Goal: Task Accomplishment & Management: Manage account settings

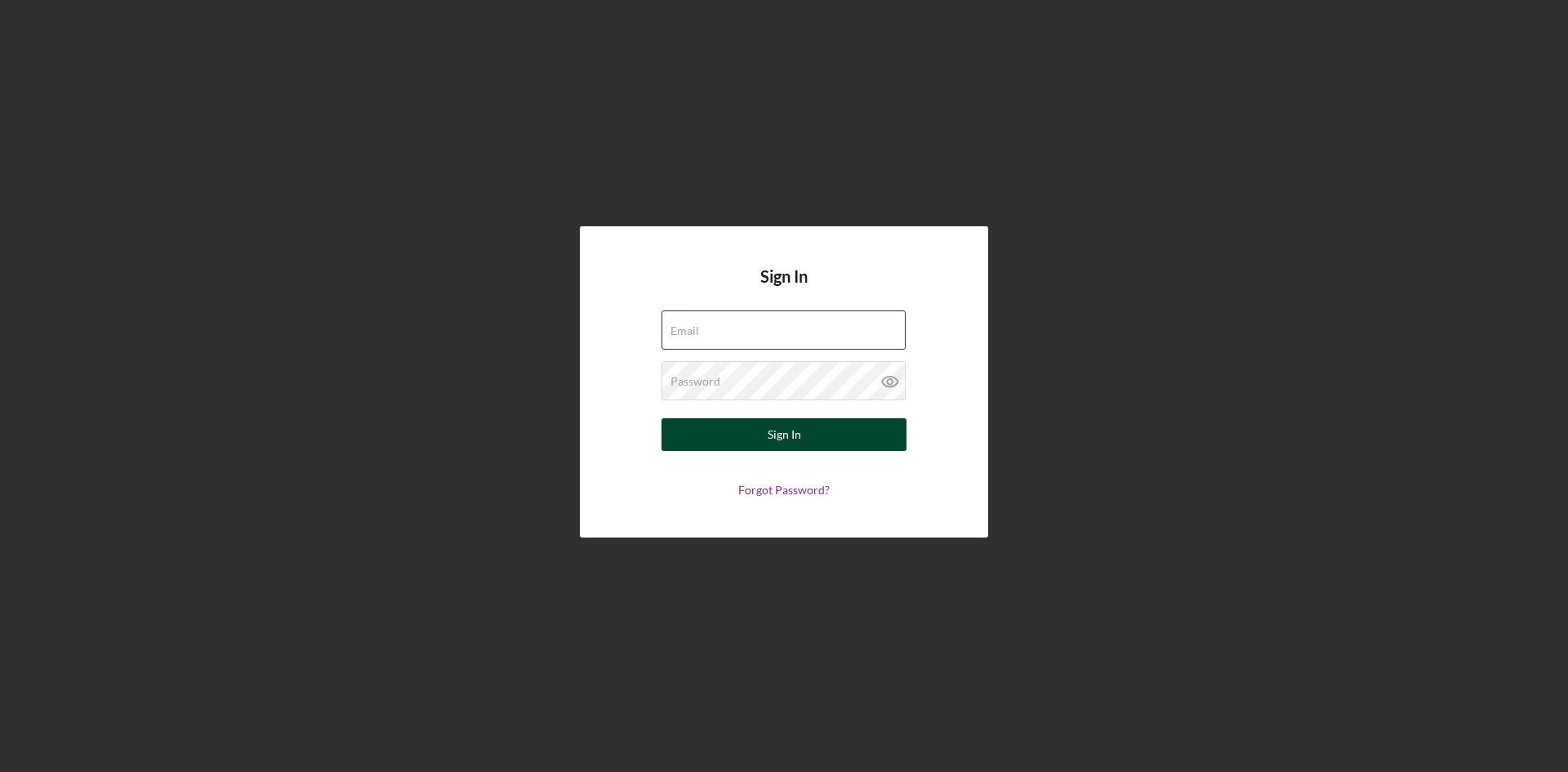
type input "[PERSON_NAME][EMAIL_ADDRESS][DOMAIN_NAME]"
click at [889, 430] on button "Sign In" at bounding box center [783, 434] width 245 height 33
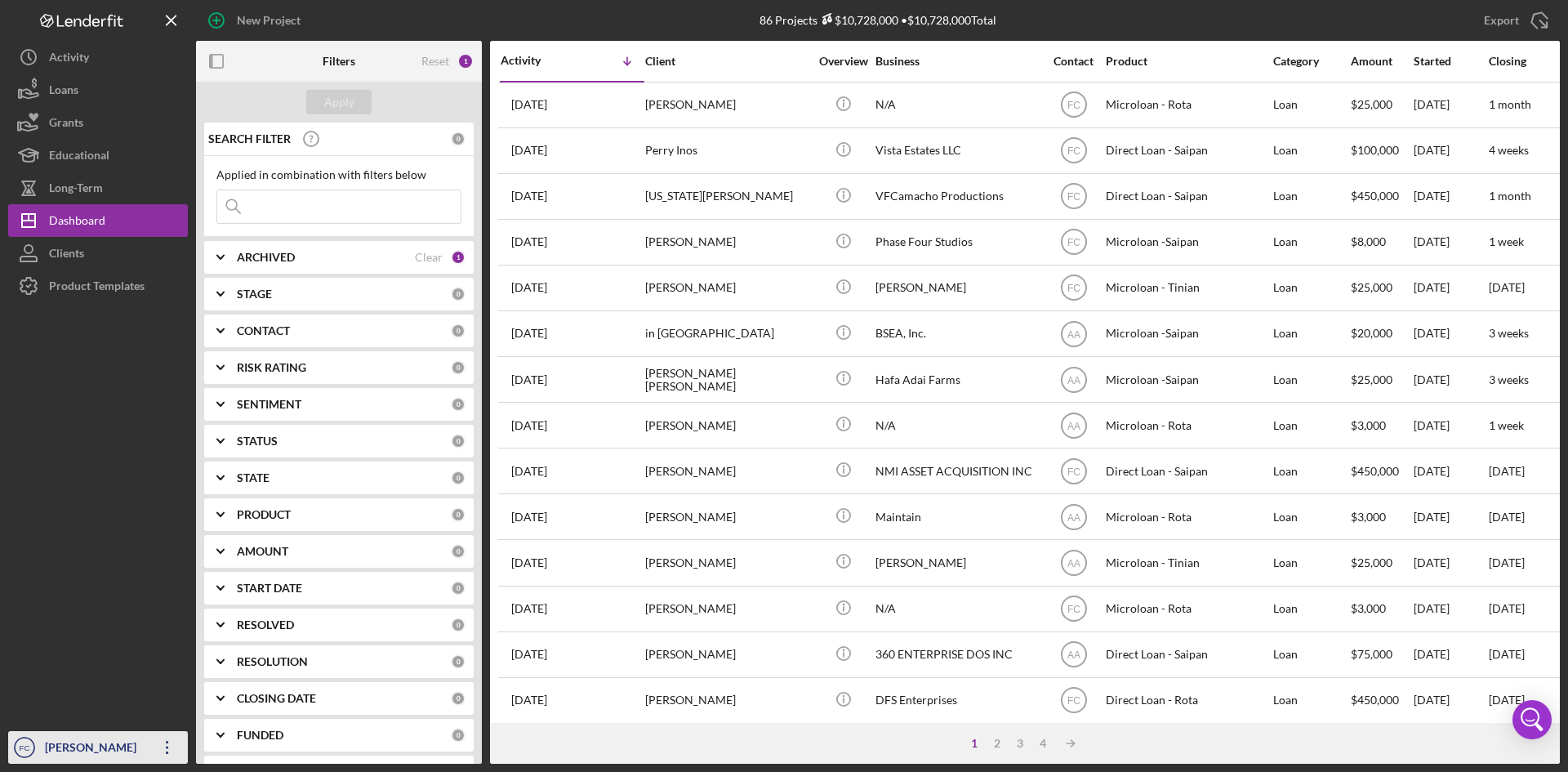
click at [47, 743] on div "[PERSON_NAME]" at bounding box center [93, 749] width 106 height 36
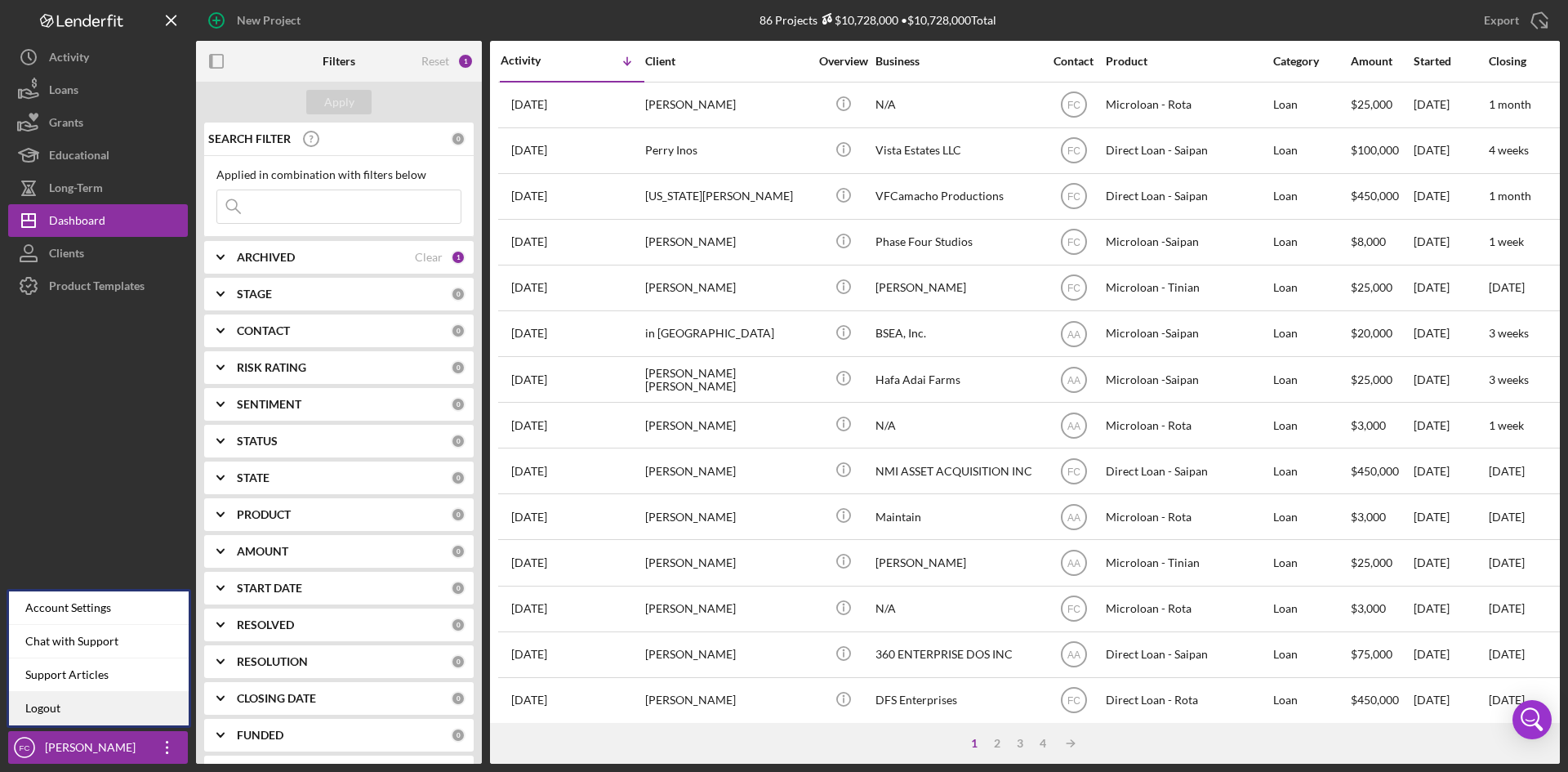
click at [83, 710] on link "Logout" at bounding box center [99, 708] width 180 height 34
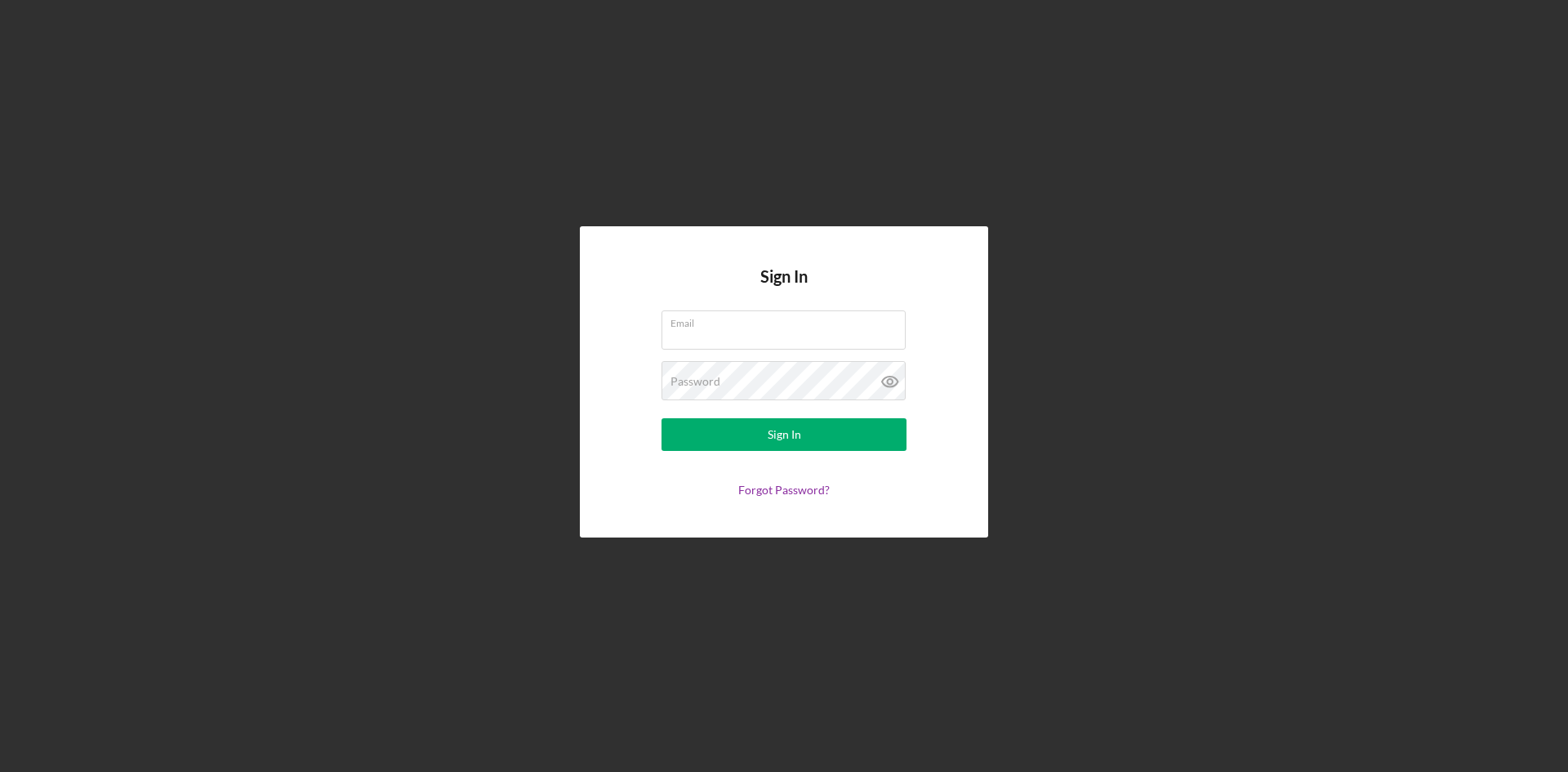
type input "[PERSON_NAME][EMAIL_ADDRESS][DOMAIN_NAME]"
